Goal: Find specific page/section: Find specific page/section

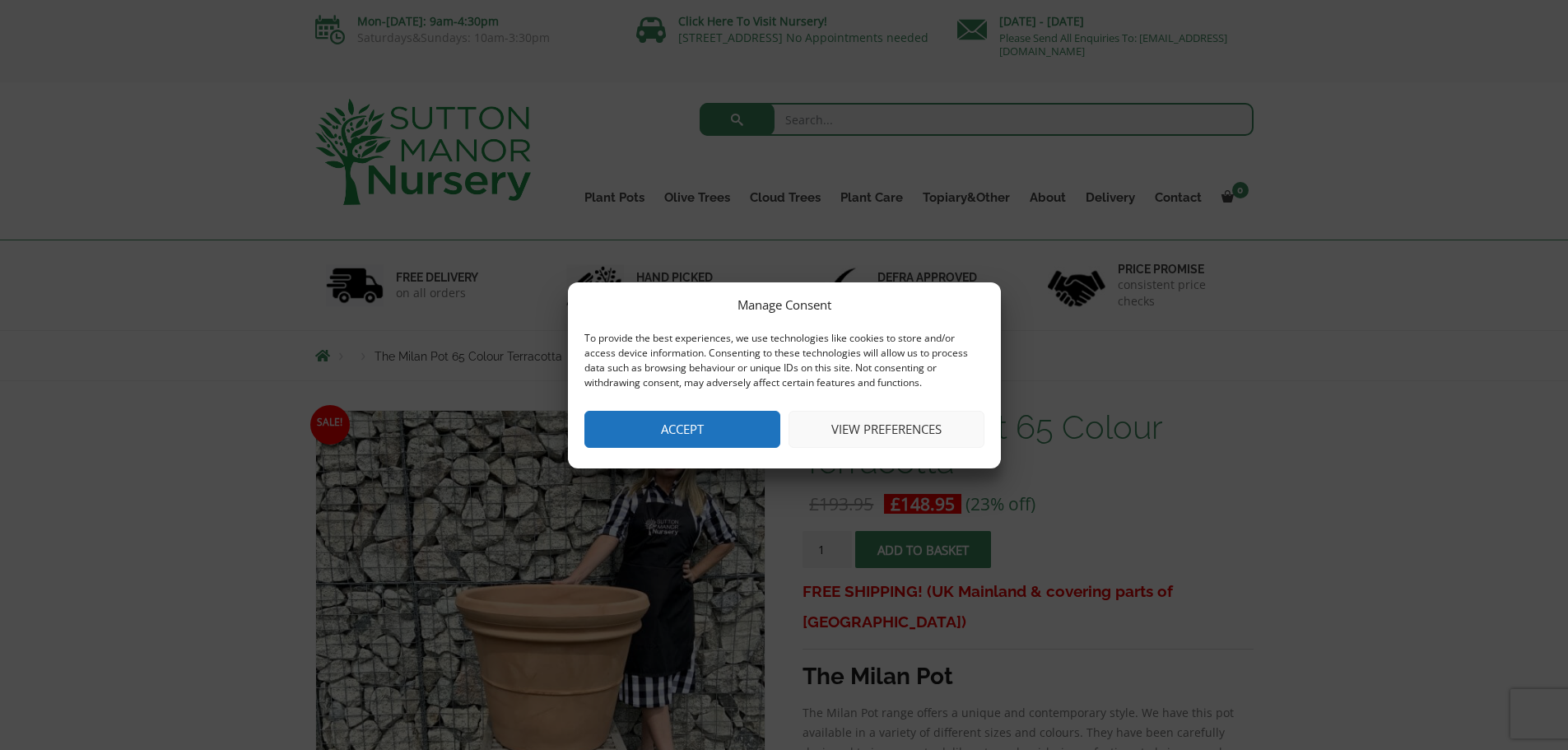
click at [872, 436] on button "View preferences" at bounding box center [887, 428] width 196 height 37
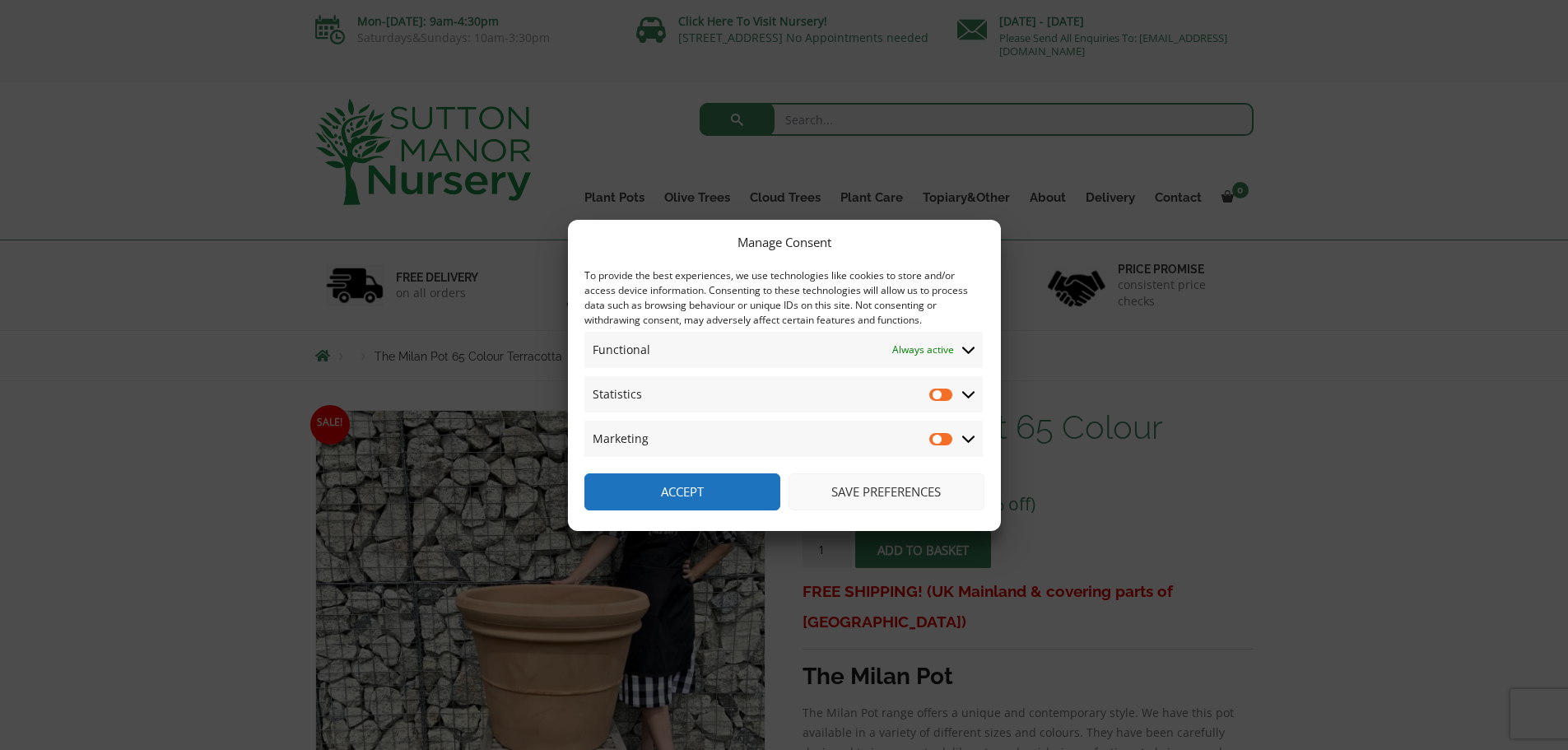
click at [852, 489] on button "Save preferences" at bounding box center [887, 491] width 196 height 37
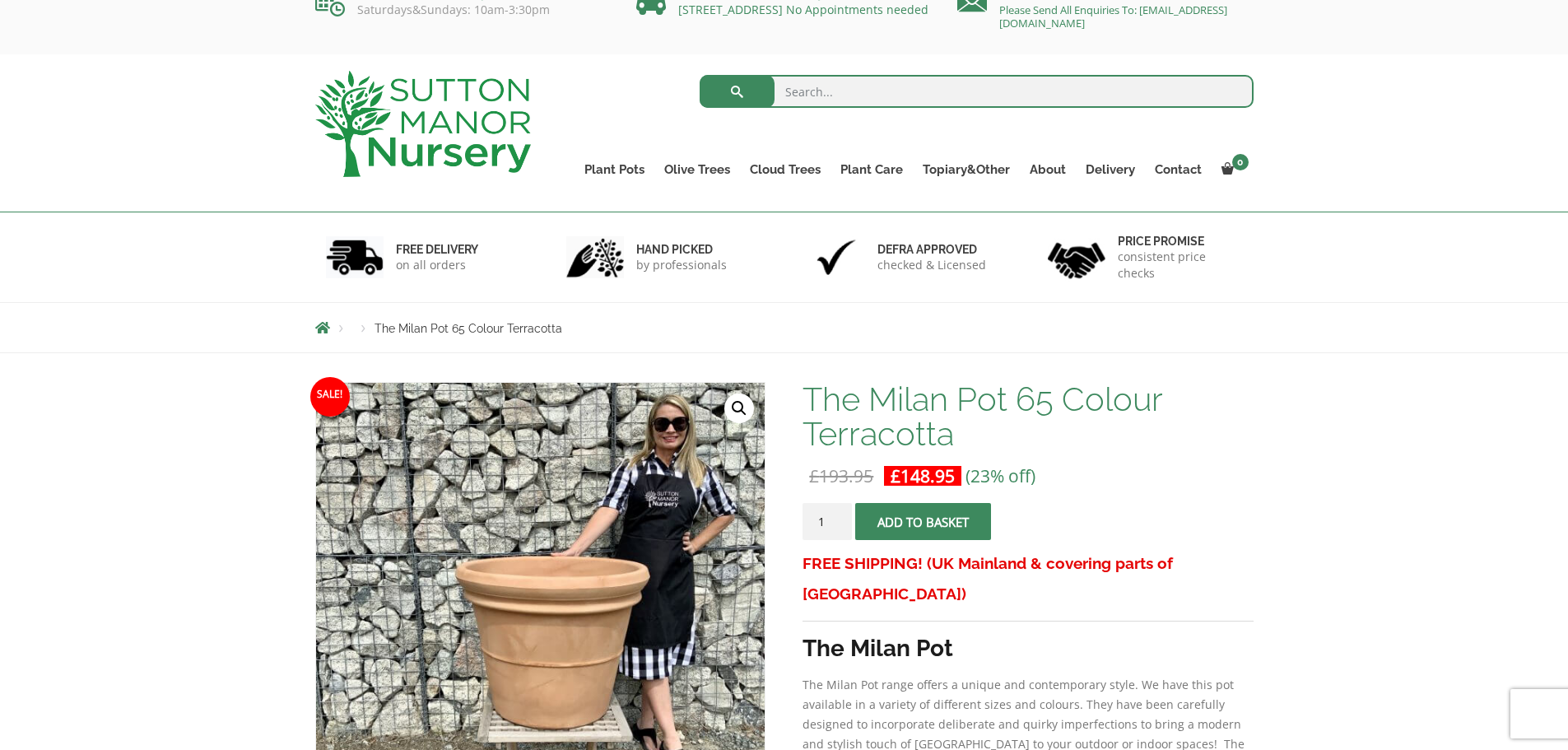
scroll to position [19, 0]
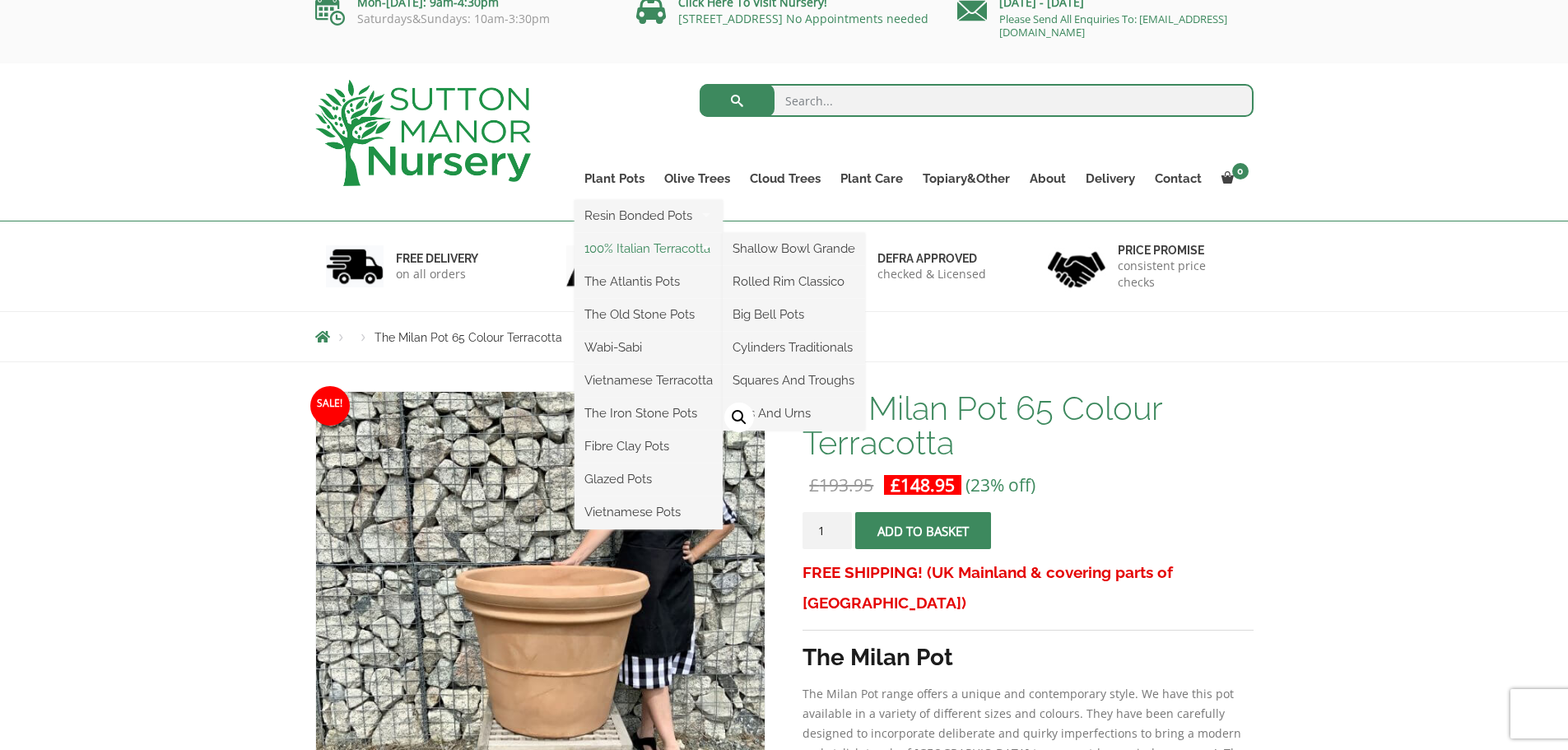
click at [611, 244] on link "100% Italian Terracotta" at bounding box center [648, 248] width 148 height 24
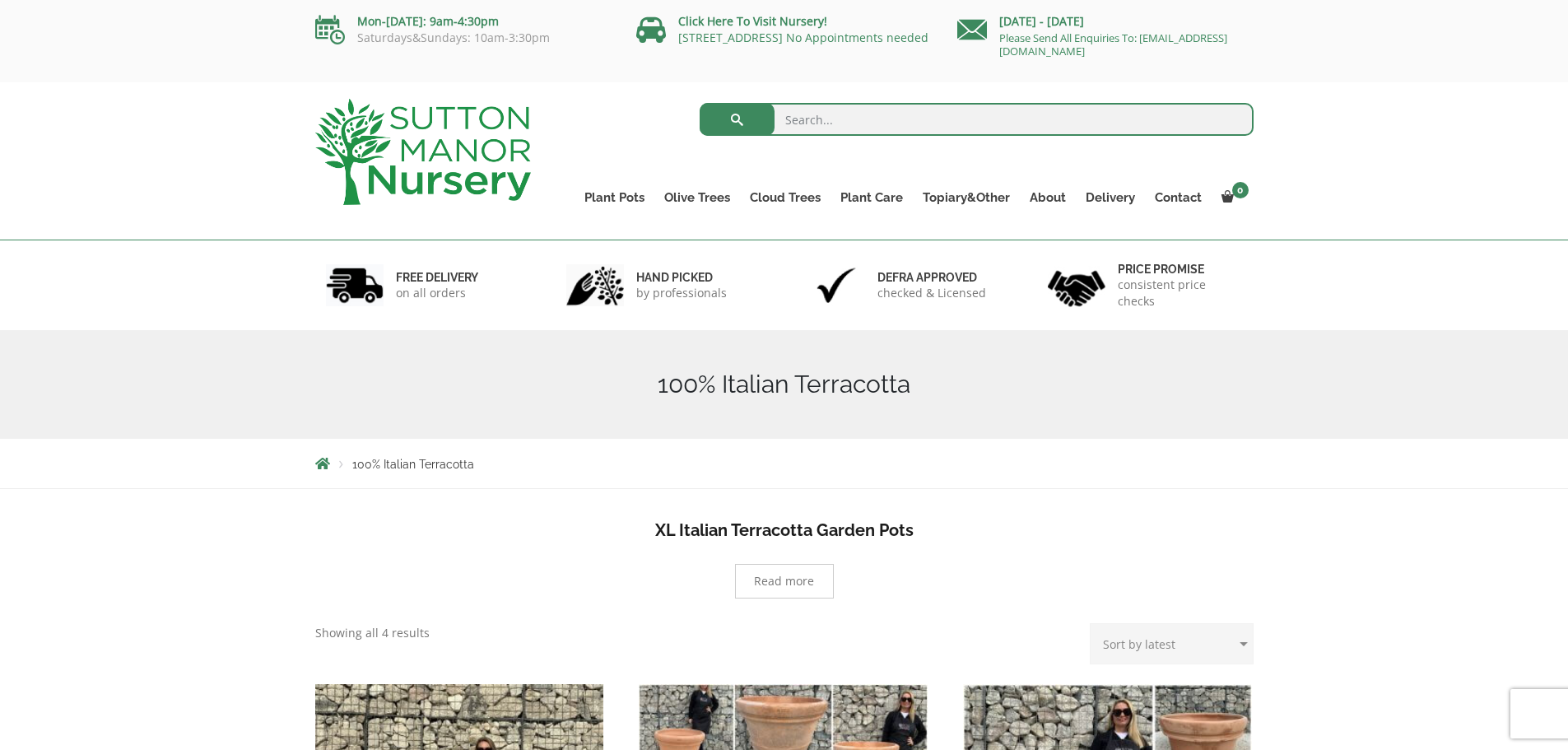
click at [1110, 394] on h1 "100% Italian Terracotta" at bounding box center [784, 384] width 938 height 30
